Goal: Task Accomplishment & Management: Complete application form

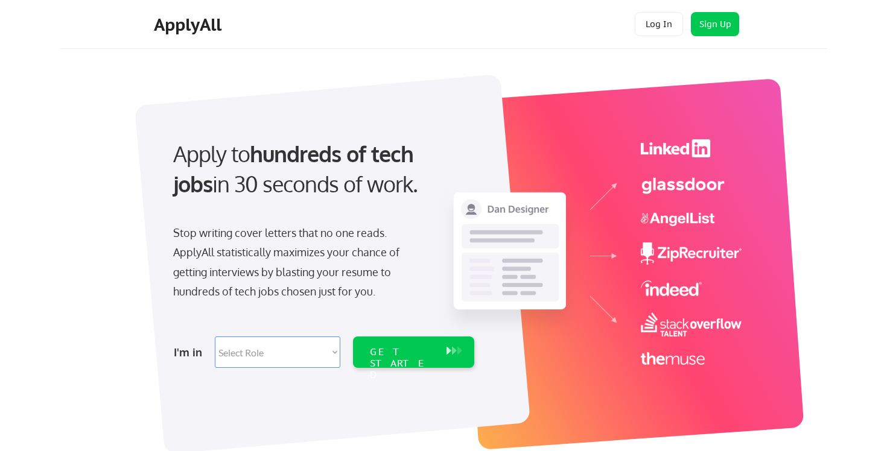
click at [297, 347] on select "Select Role Software Engineering Product Management Customer Success Sales UI/U…" at bounding box center [278, 352] width 126 height 31
select select ""it_security""
click at [215, 337] on select "Select Role Software Engineering Product Management Customer Success Sales UI/U…" at bounding box center [278, 352] width 126 height 31
select select ""it_security""
click at [372, 351] on div "GET STARTED" at bounding box center [402, 363] width 65 height 35
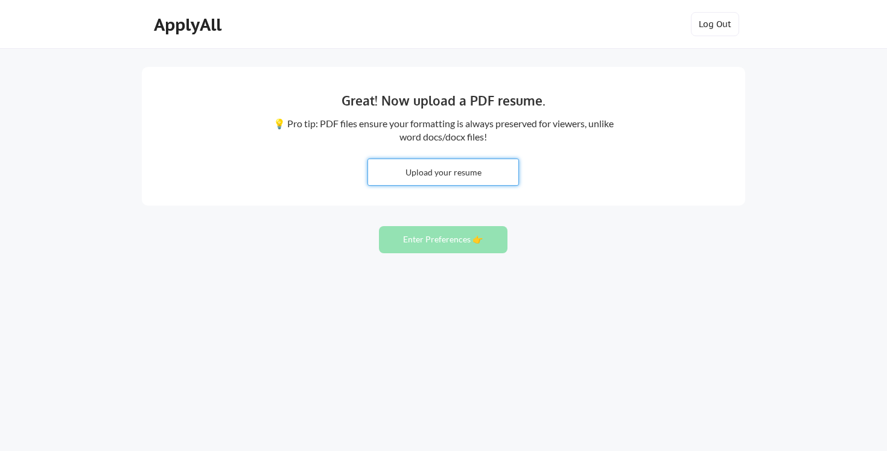
click at [440, 171] on input "file" at bounding box center [443, 172] width 150 height 26
type input "C:\fakepath\Liappis N 2025 Resume.pdf"
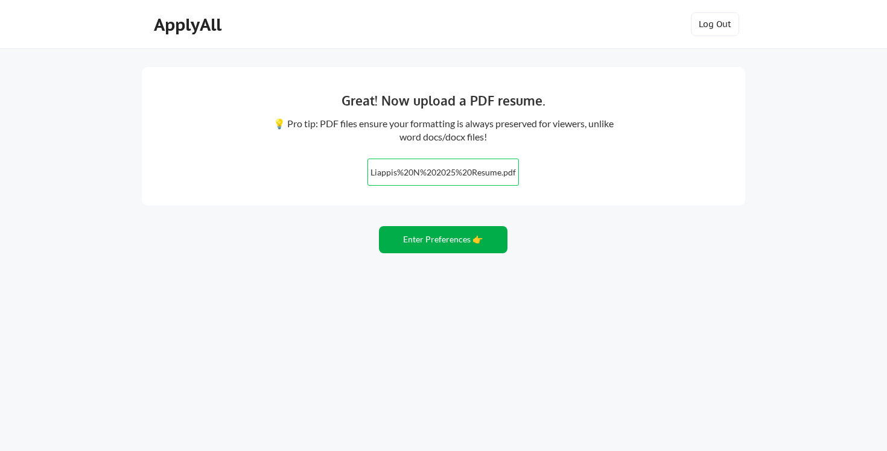
click at [453, 246] on button "Enter Preferences 👉" at bounding box center [443, 239] width 129 height 27
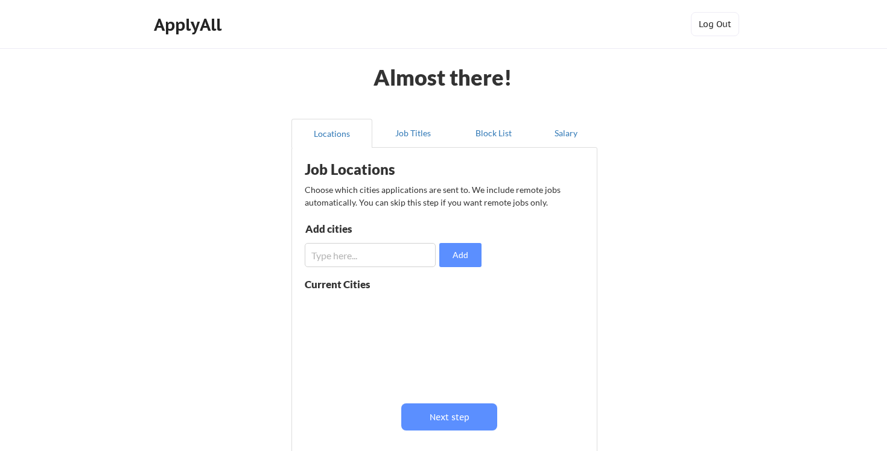
click at [396, 258] on input "input" at bounding box center [370, 255] width 131 height 24
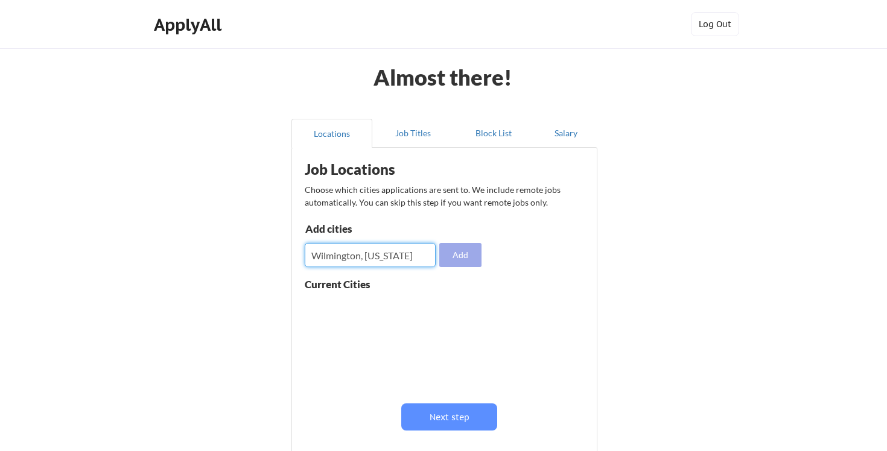
type input "Wilmington, [US_STATE]"
click at [457, 252] on button "Add" at bounding box center [460, 255] width 42 height 24
click at [372, 261] on input "input" at bounding box center [370, 255] width 131 height 24
type input "[GEOGRAPHIC_DATA], [GEOGRAPHIC_DATA]"
click at [459, 252] on button "Add" at bounding box center [460, 255] width 42 height 24
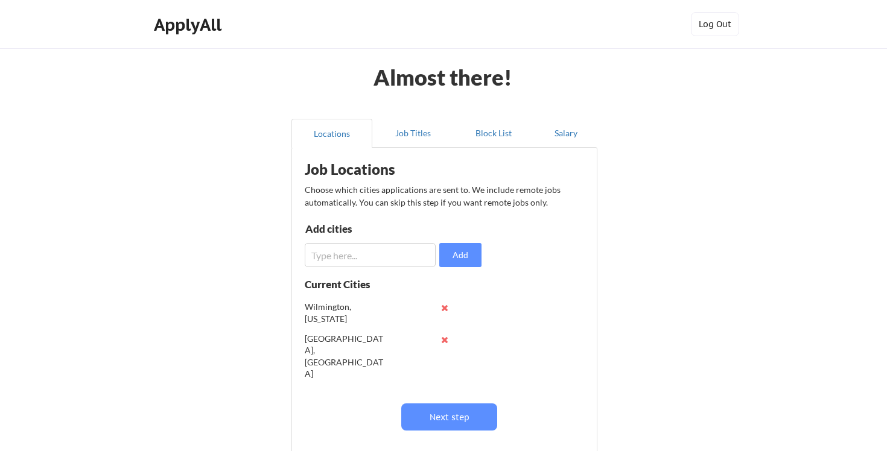
click at [387, 262] on input "input" at bounding box center [370, 255] width 131 height 24
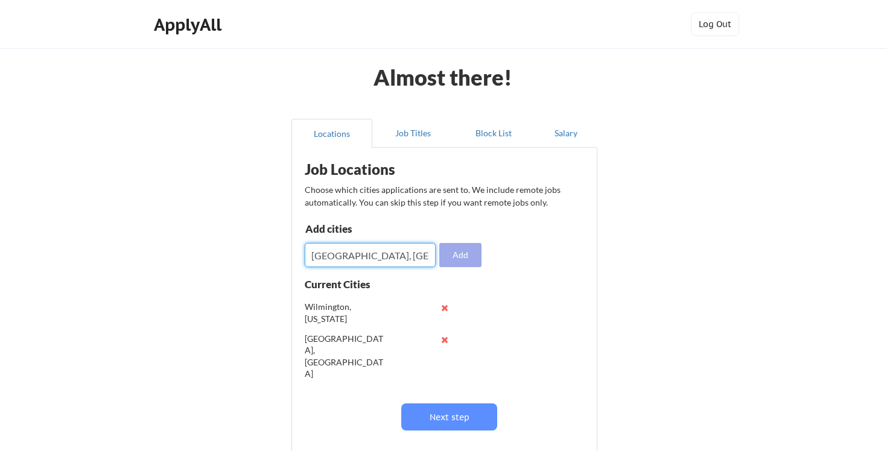
type input "[GEOGRAPHIC_DATA], [GEOGRAPHIC_DATA]"
click at [459, 259] on button "Add" at bounding box center [460, 255] width 42 height 24
click at [407, 250] on input "input" at bounding box center [370, 255] width 131 height 24
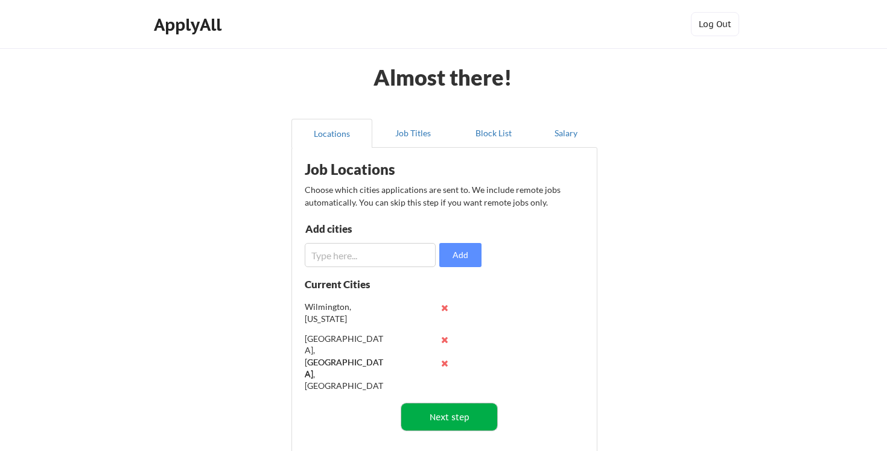
click at [451, 425] on button "Next step" at bounding box center [449, 417] width 96 height 27
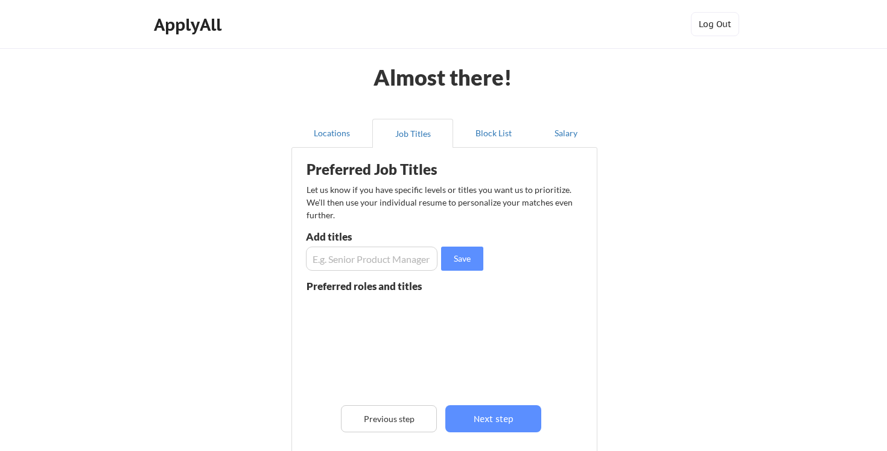
click at [361, 260] on input "input" at bounding box center [372, 259] width 132 height 24
type input "S"
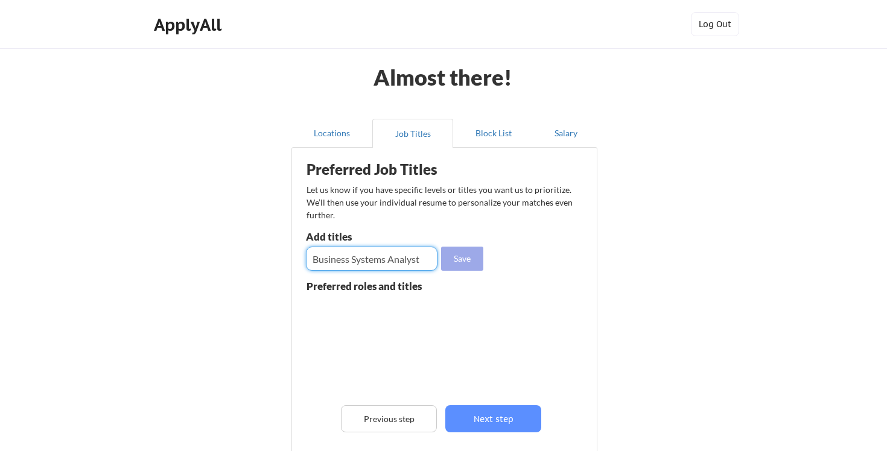
type input "Business Systems Analyst"
click at [466, 255] on button "Save" at bounding box center [462, 259] width 42 height 24
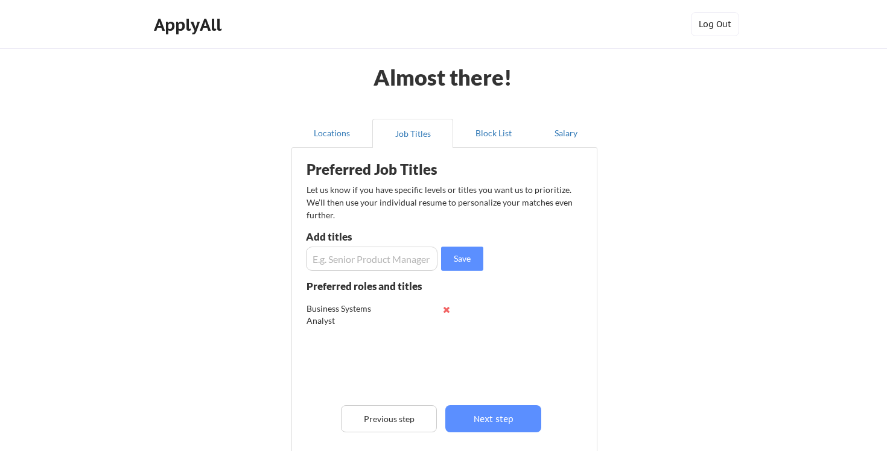
click at [383, 261] on input "input" at bounding box center [372, 259] width 132 height 24
type input "Help Desk"
click at [390, 263] on input "input" at bounding box center [372, 259] width 132 height 24
type input "Technical Support"
click at [370, 258] on input "input" at bounding box center [372, 259] width 132 height 24
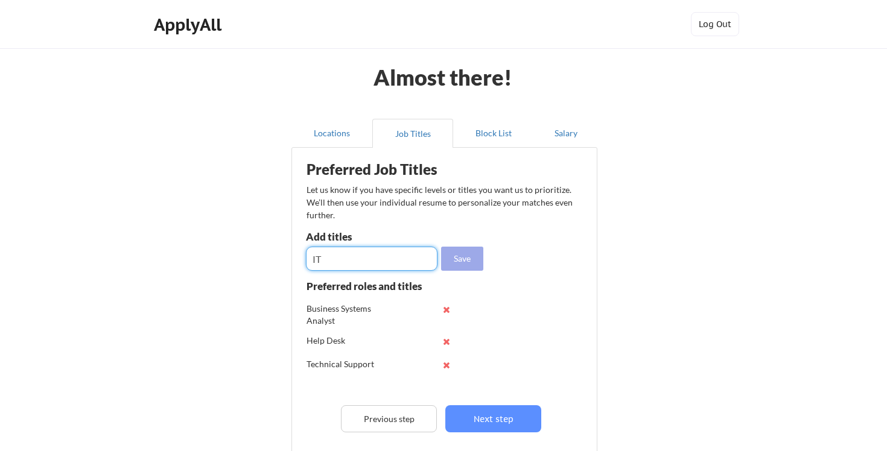
type input "IT"
click at [467, 258] on button "Save" at bounding box center [462, 259] width 42 height 24
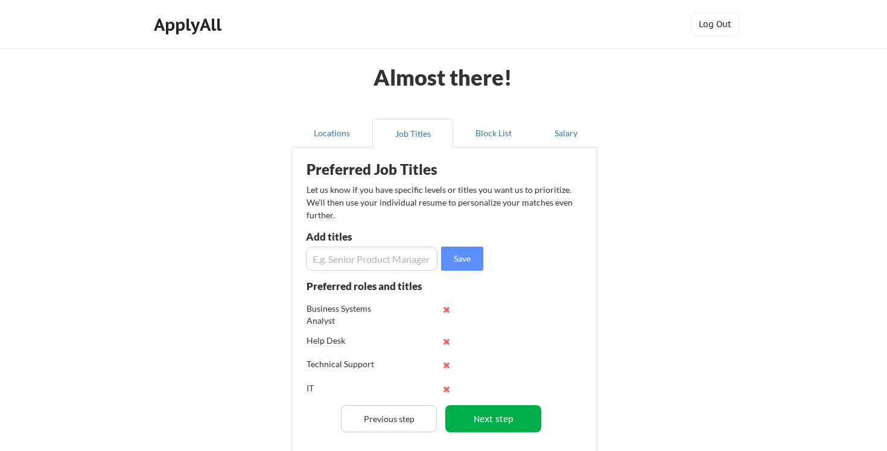
click at [494, 427] on button "Next step" at bounding box center [493, 418] width 96 height 27
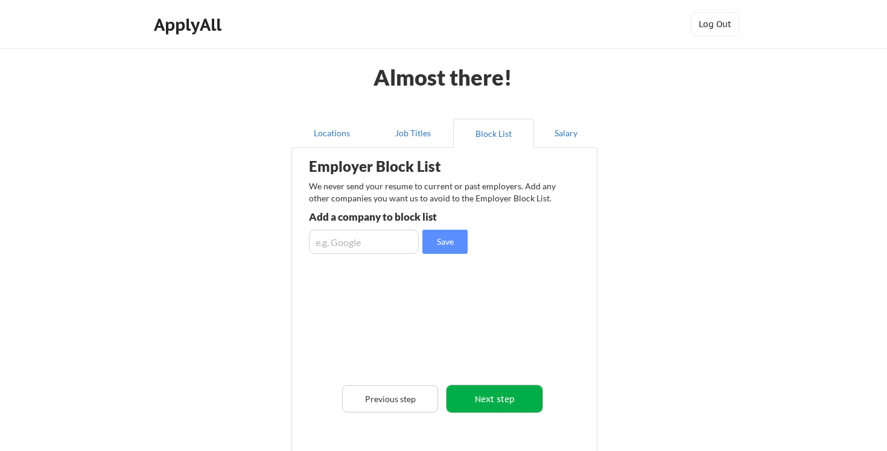
click at [503, 403] on button "Next step" at bounding box center [495, 399] width 96 height 27
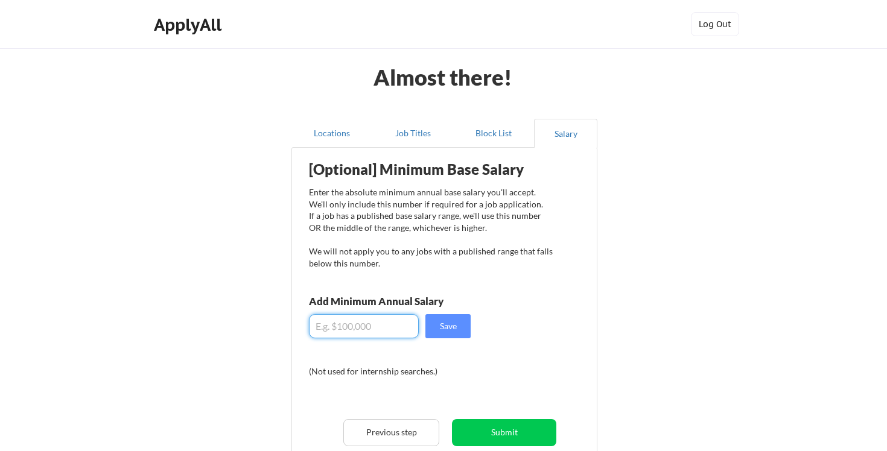
click at [380, 328] on input "input" at bounding box center [364, 326] width 110 height 24
type input "$95,000"
click at [459, 325] on button "Save" at bounding box center [447, 326] width 45 height 24
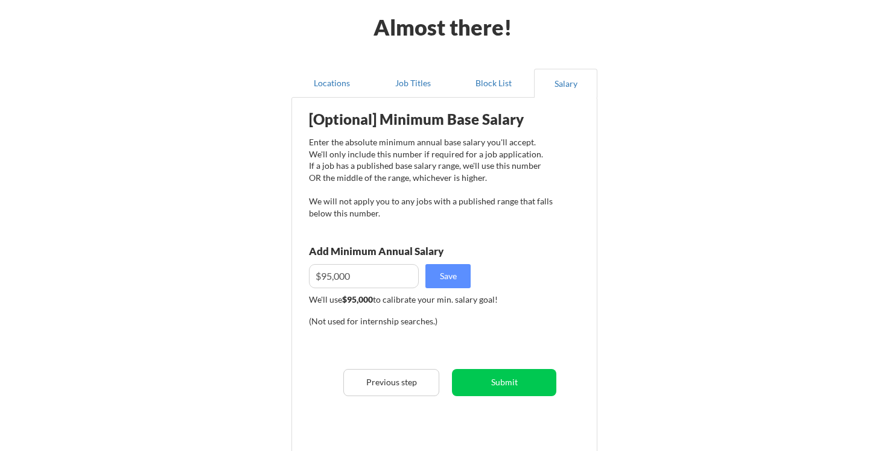
scroll to position [51, 0]
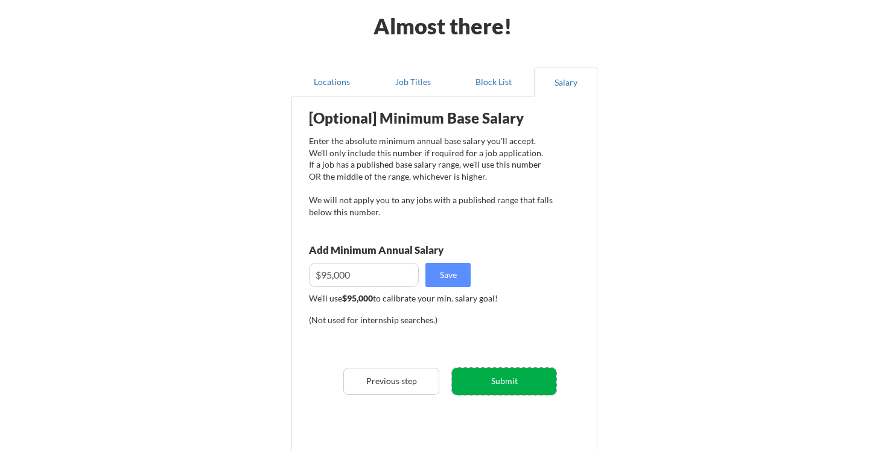
click at [514, 390] on button "Submit" at bounding box center [504, 381] width 104 height 27
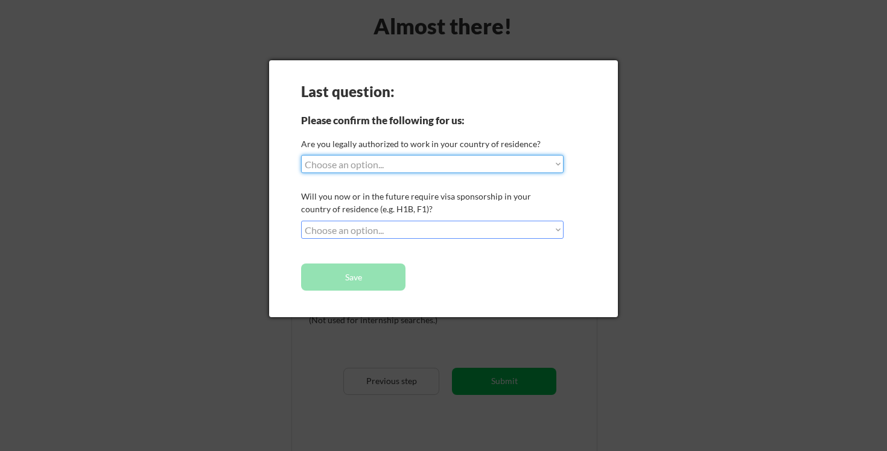
click at [412, 170] on select "Choose an option... Yes, I am a [DEMOGRAPHIC_DATA] Citizen Yes, I am a [DEMOGRA…" at bounding box center [432, 164] width 262 height 18
select select ""yes__i_am_a_[DEMOGRAPHIC_DATA]""
click at [301, 155] on select "Choose an option... Yes, I am a [DEMOGRAPHIC_DATA] Citizen Yes, I am a [DEMOGRA…" at bounding box center [432, 164] width 262 height 18
click at [424, 236] on select "Choose an option... No, I will not need sponsorship Yes, I will need sponsorship" at bounding box center [432, 230] width 262 height 18
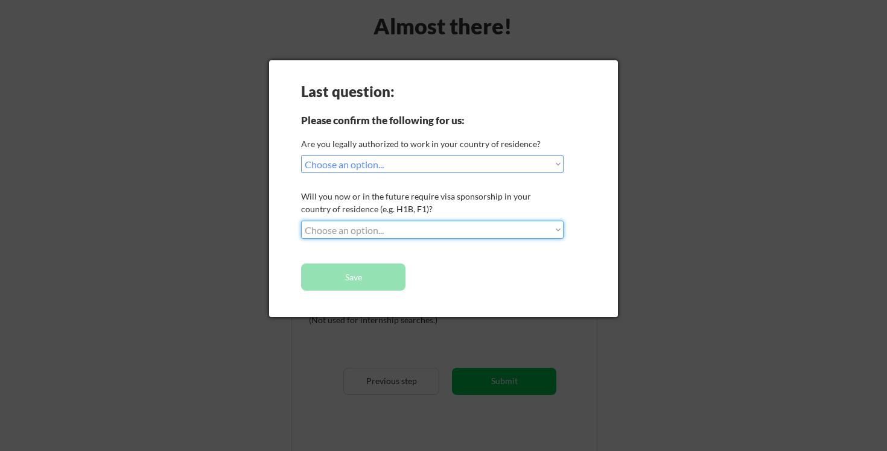
select select ""no__i_will_not_need_sponsorship""
click at [301, 221] on select "Choose an option... No, I will not need sponsorship Yes, I will need sponsorship" at bounding box center [432, 230] width 262 height 18
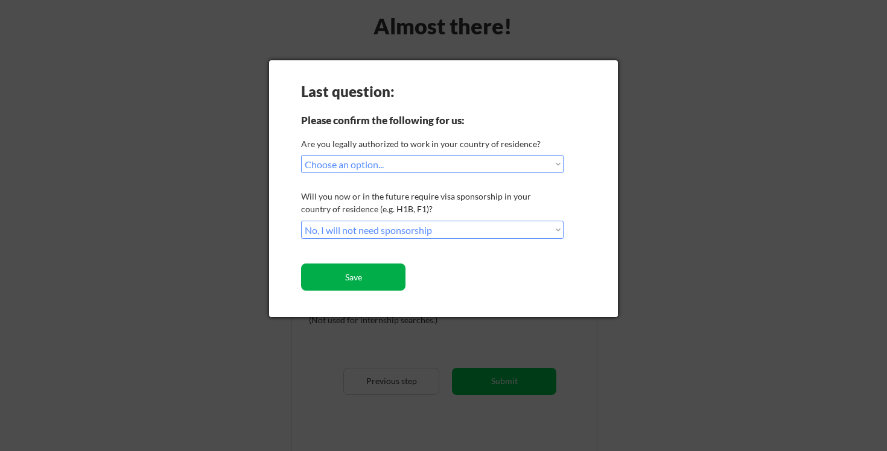
click at [387, 278] on button "Save" at bounding box center [353, 277] width 104 height 27
